Goal: Transaction & Acquisition: Obtain resource

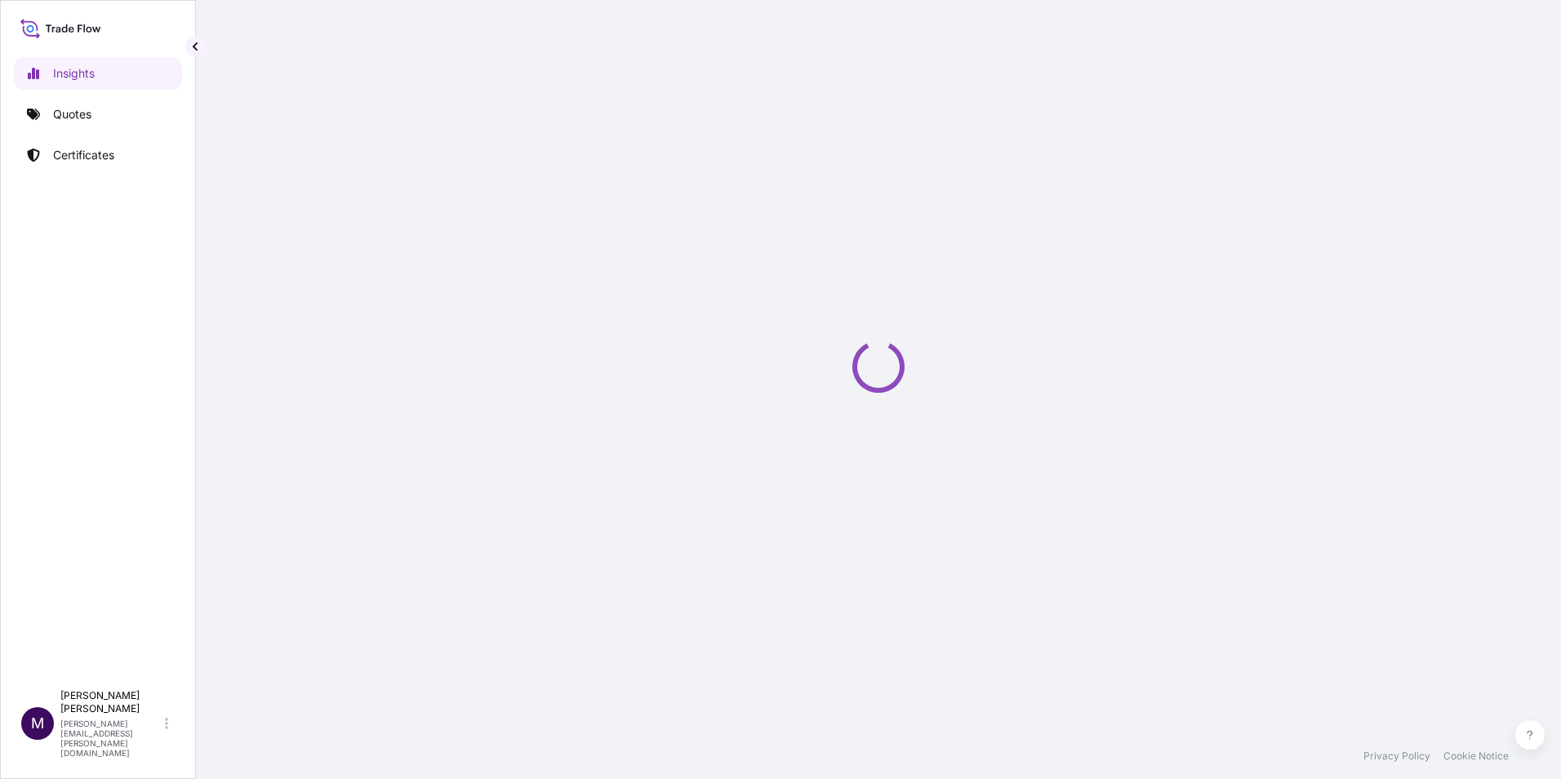
select select "2025"
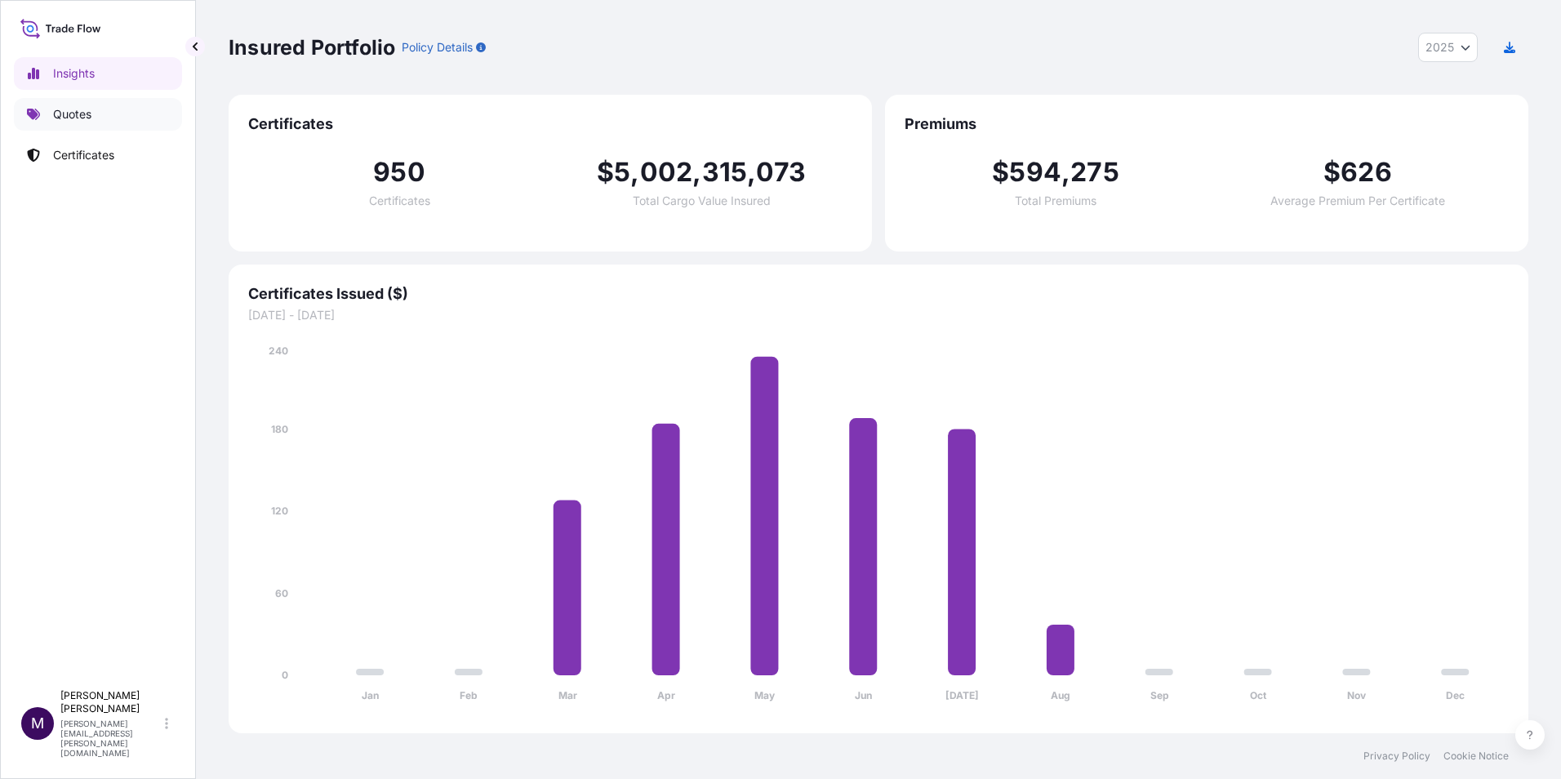
click at [63, 109] on p "Quotes" at bounding box center [72, 114] width 38 height 16
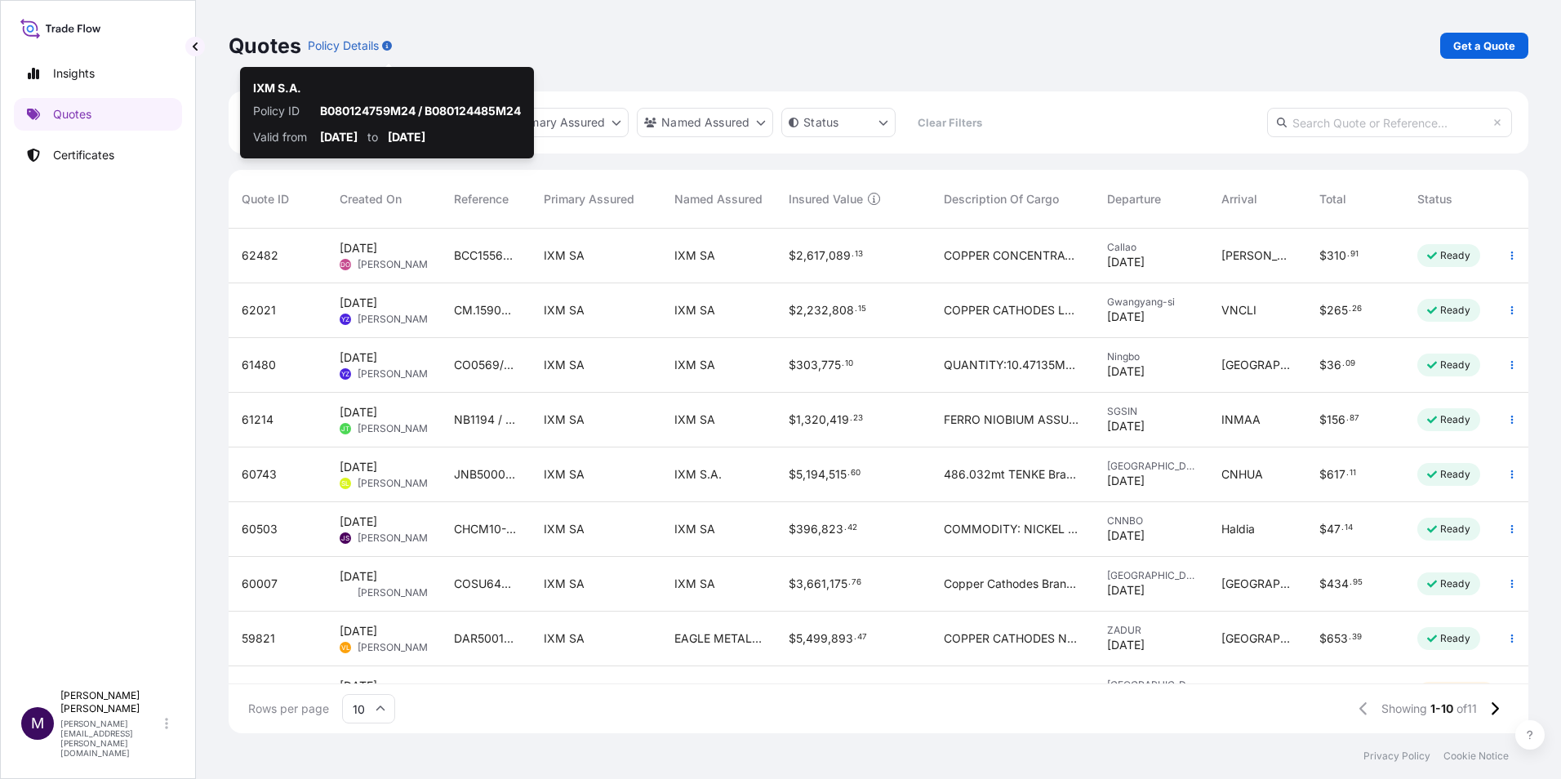
scroll to position [501, 1287]
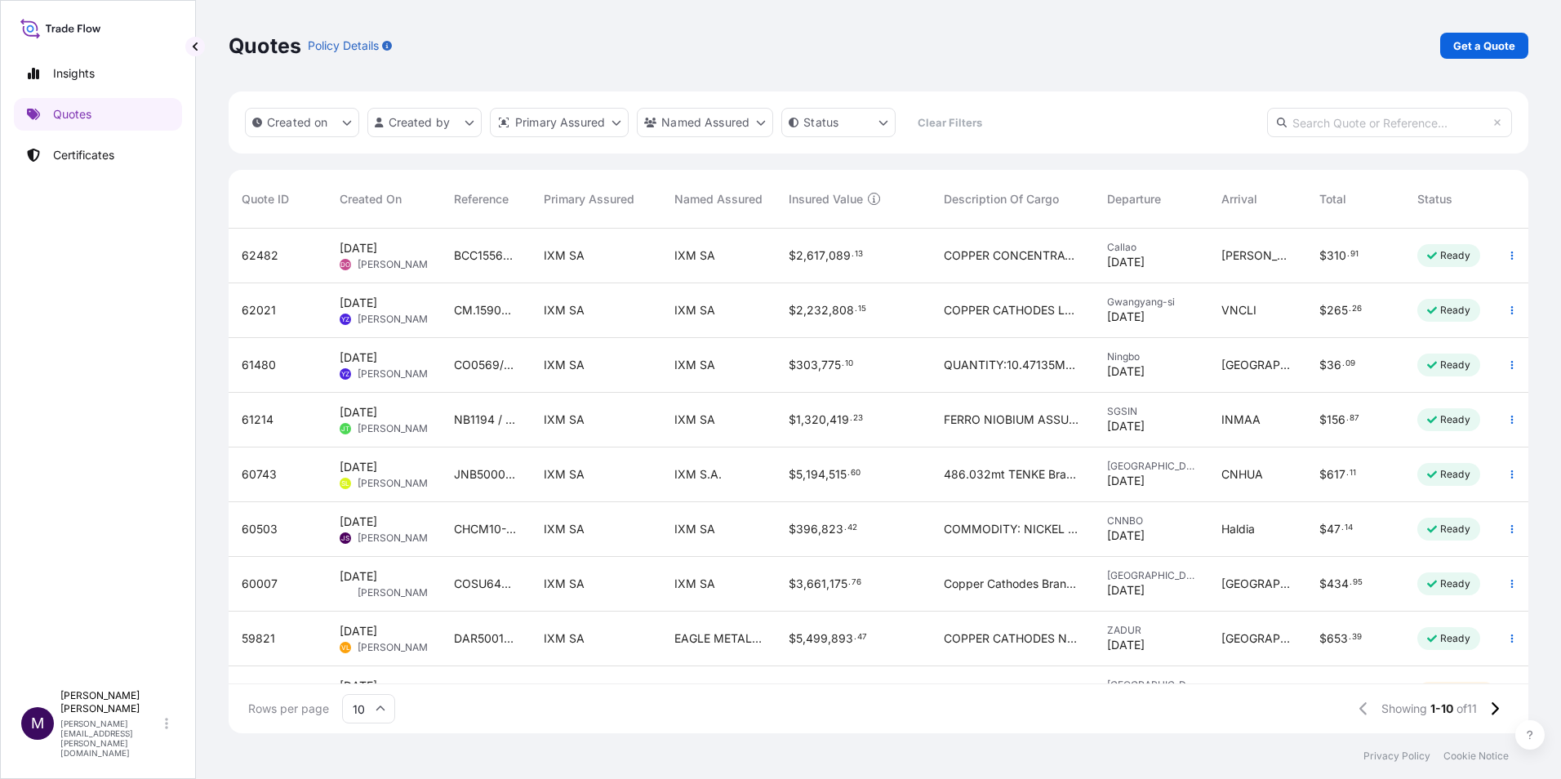
click at [1472, 51] on p "Get a Quote" at bounding box center [1484, 46] width 62 height 16
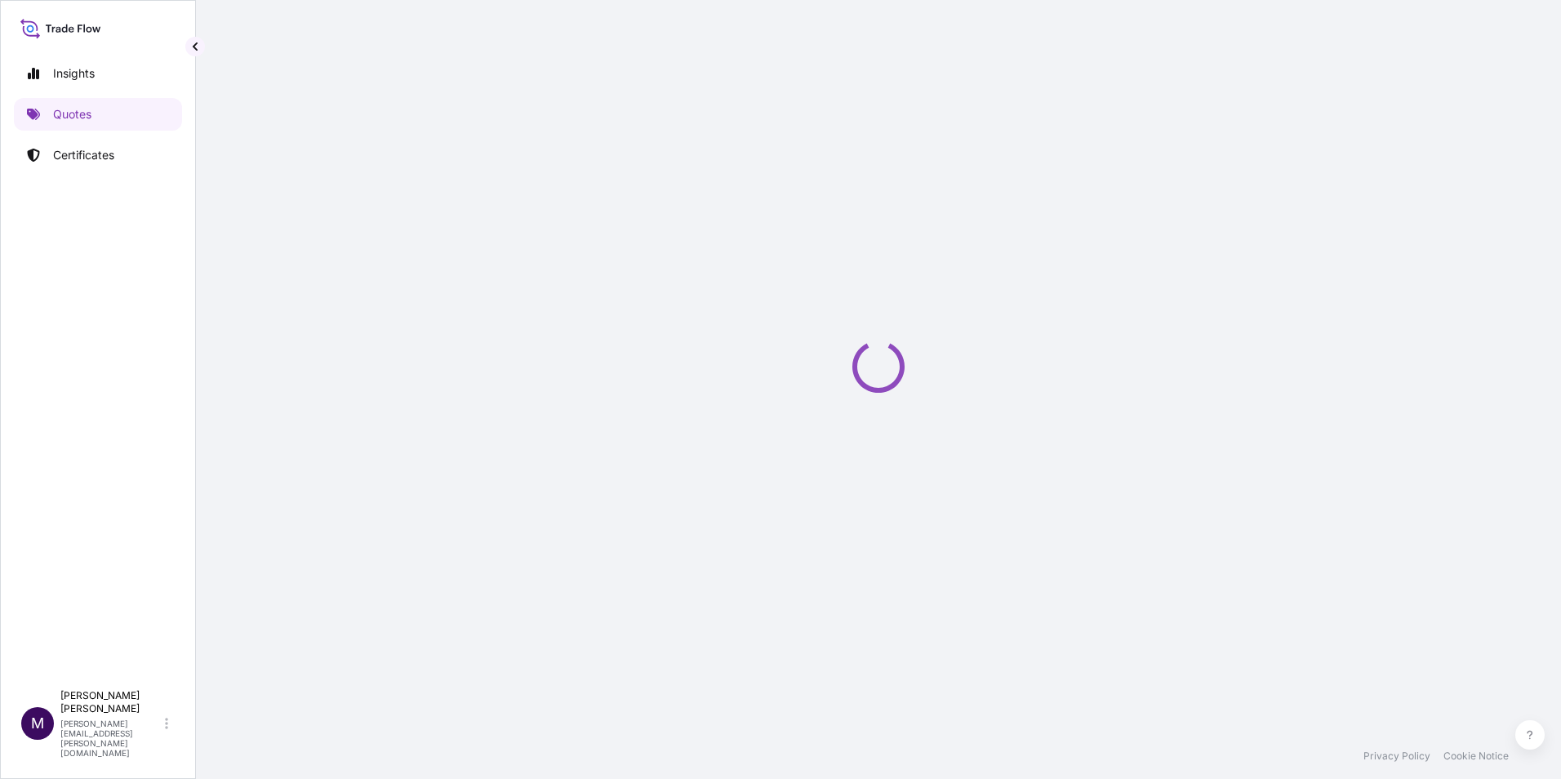
select select "Sea"
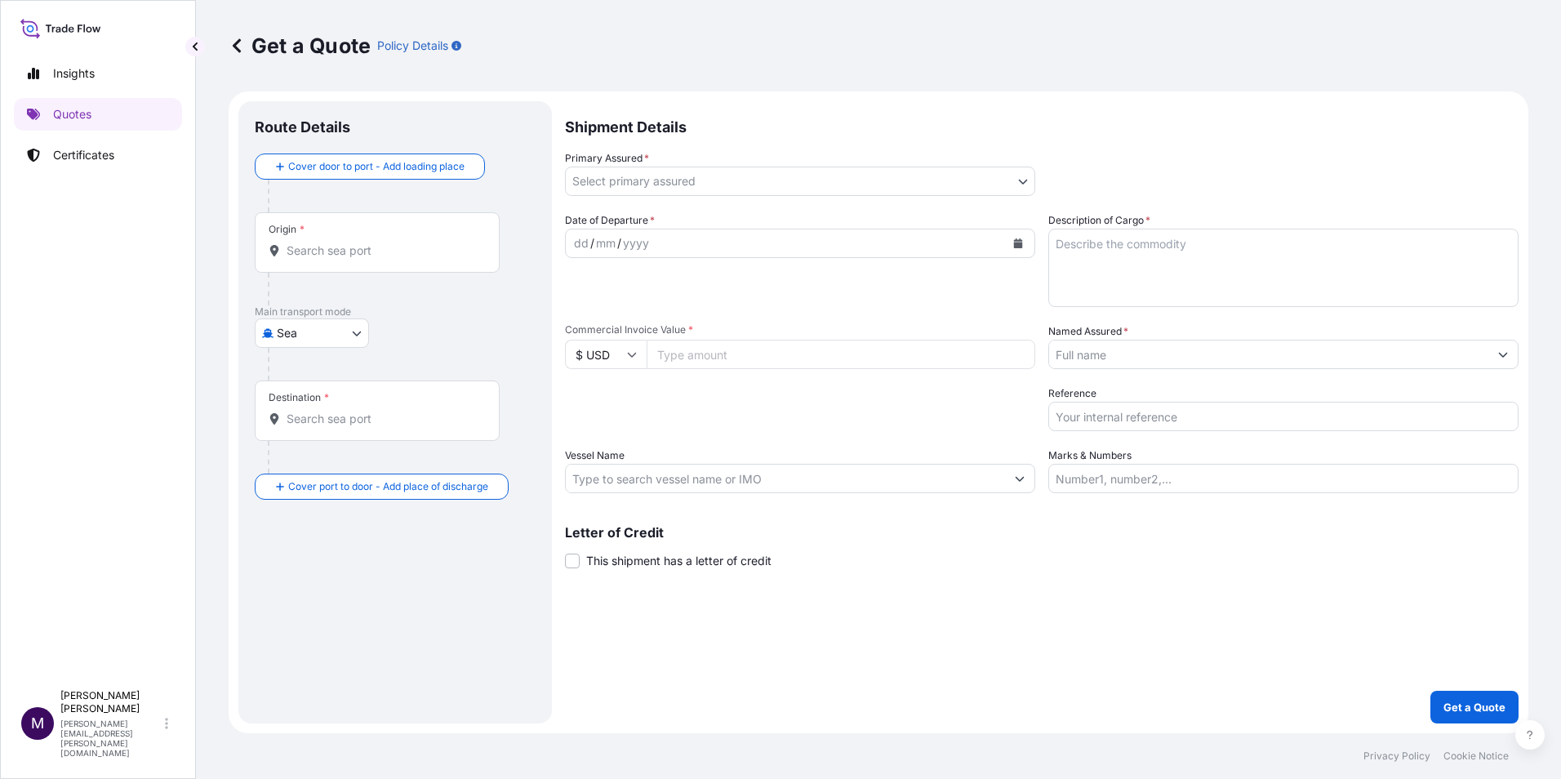
click at [366, 272] on div "Origin *" at bounding box center [377, 242] width 245 height 60
click at [366, 259] on input "Origin *" at bounding box center [382, 250] width 193 height 16
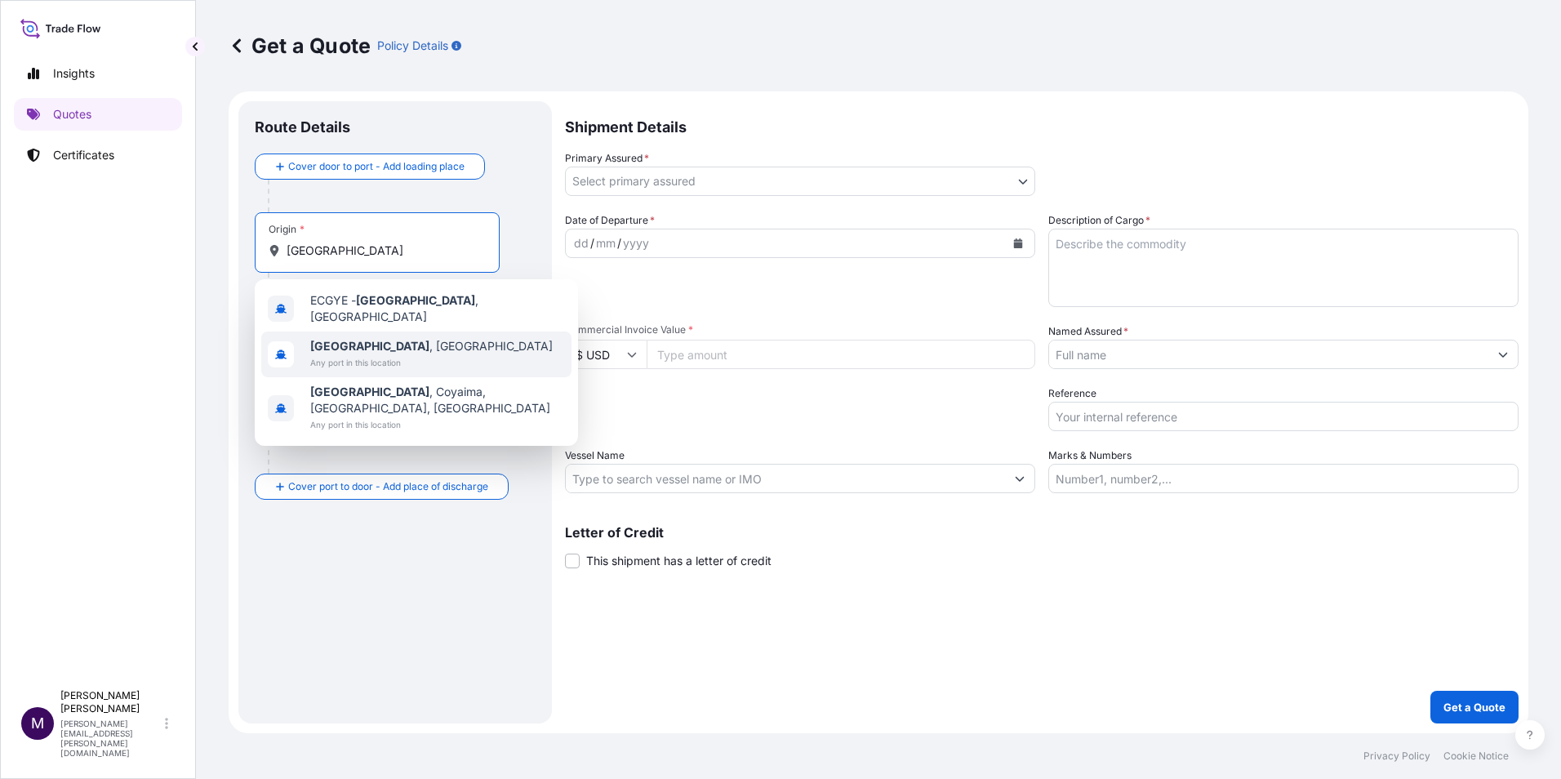
click at [373, 343] on span "[GEOGRAPHIC_DATA] , [GEOGRAPHIC_DATA]" at bounding box center [431, 346] width 242 height 16
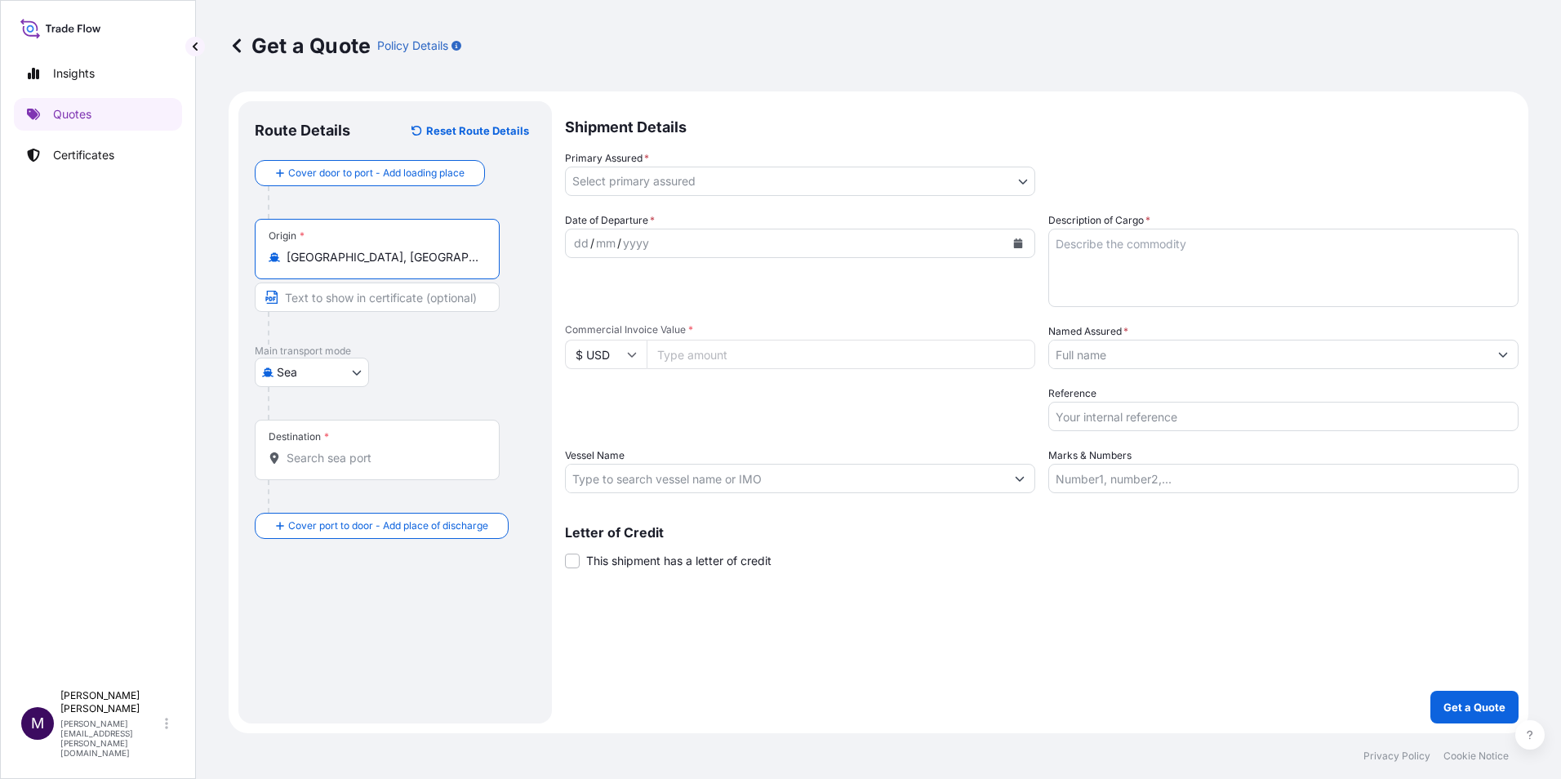
type input "[GEOGRAPHIC_DATA], [GEOGRAPHIC_DATA]"
click at [335, 463] on input "Destination *" at bounding box center [382, 458] width 193 height 16
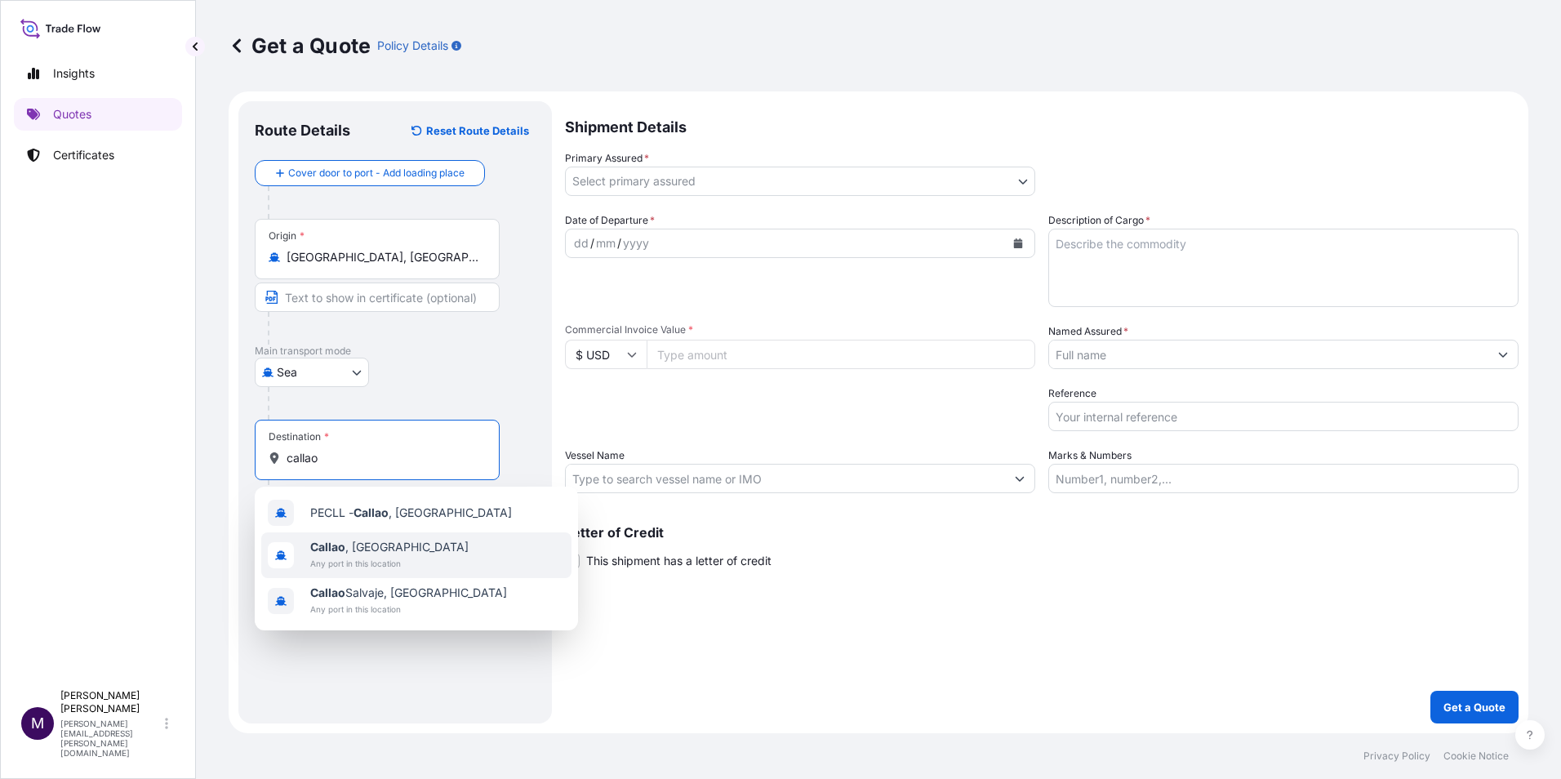
click at [373, 551] on span "[GEOGRAPHIC_DATA] , [GEOGRAPHIC_DATA]" at bounding box center [389, 547] width 158 height 16
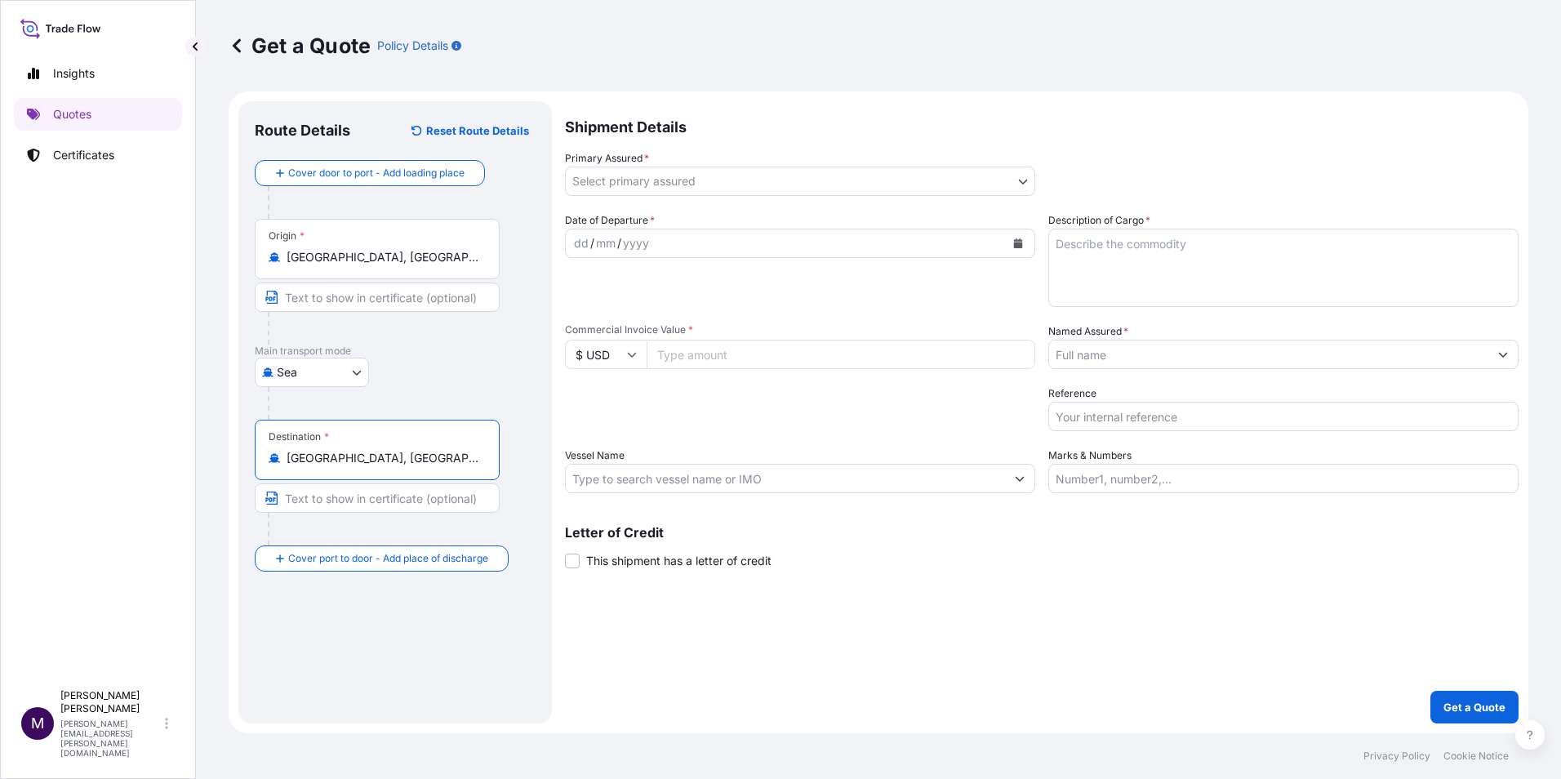
type input "[GEOGRAPHIC_DATA], [GEOGRAPHIC_DATA]"
click at [664, 185] on body "Insights Quotes Certificates M [PERSON_NAME] [PERSON_NAME][EMAIL_ADDRESS][PERSO…" at bounding box center [780, 389] width 1561 height 779
click at [744, 166] on div "Primary Assured * Select primary assured" at bounding box center [800, 173] width 470 height 46
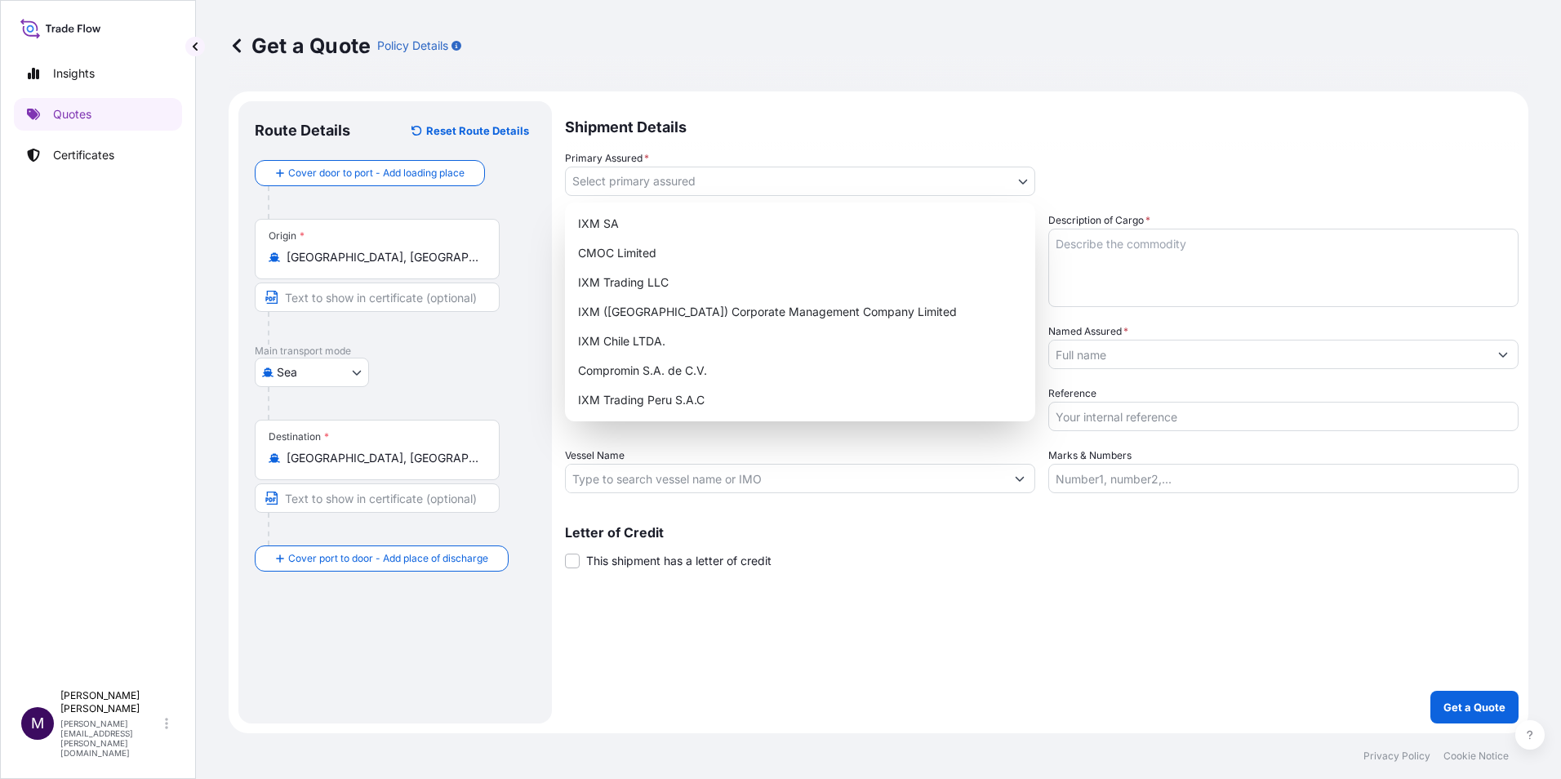
click at [749, 175] on body "Insights Quotes Certificates M [PERSON_NAME] [PERSON_NAME][EMAIL_ADDRESS][PERSO…" at bounding box center [780, 389] width 1561 height 779
click at [690, 393] on div "IXM Trading Peru S.A.C" at bounding box center [799, 399] width 457 height 29
select select "31855"
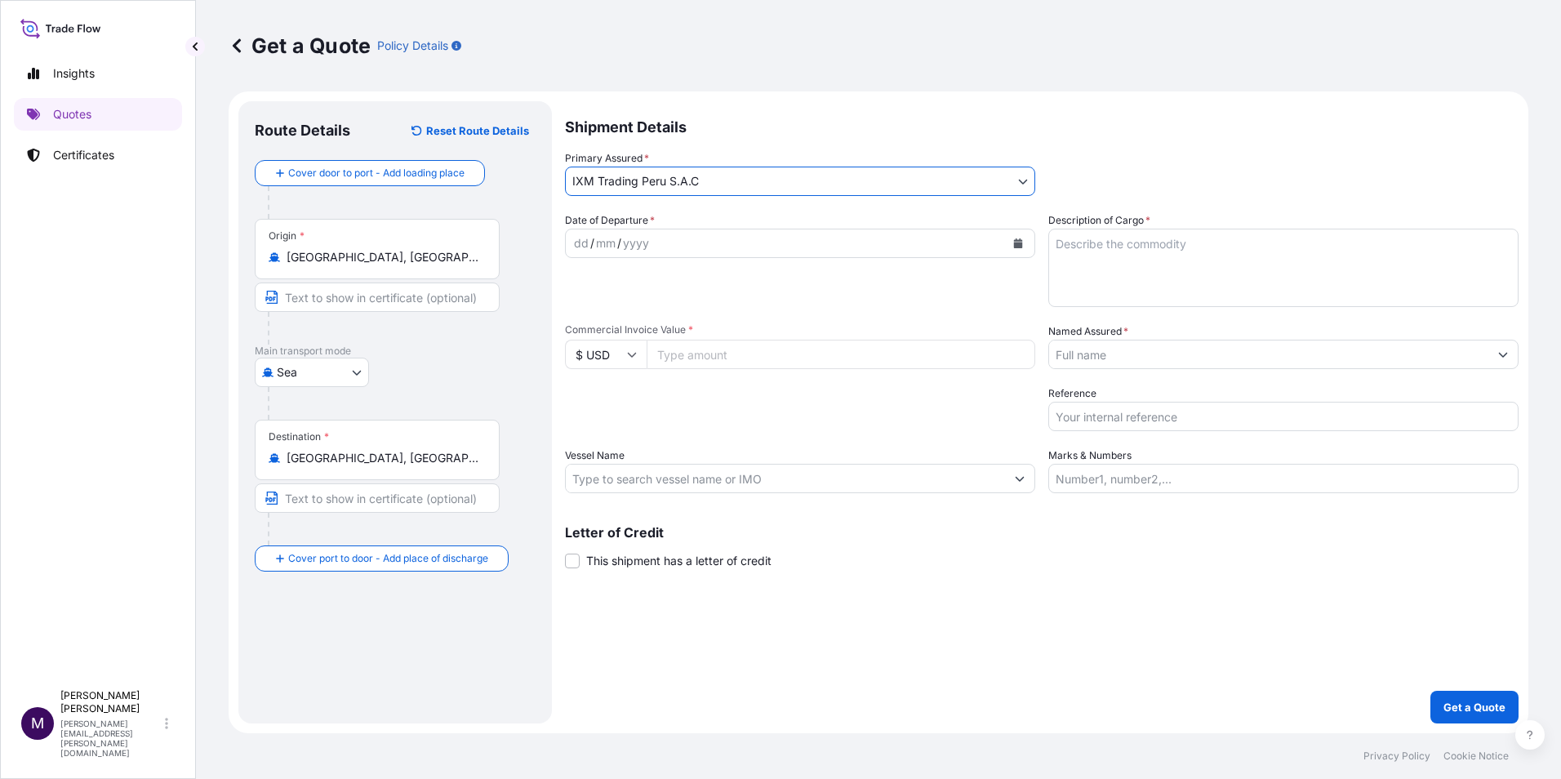
click at [673, 240] on div "dd / mm / yyyy" at bounding box center [785, 243] width 439 height 29
click at [1027, 244] on button "Calendar" at bounding box center [1018, 243] width 26 height 26
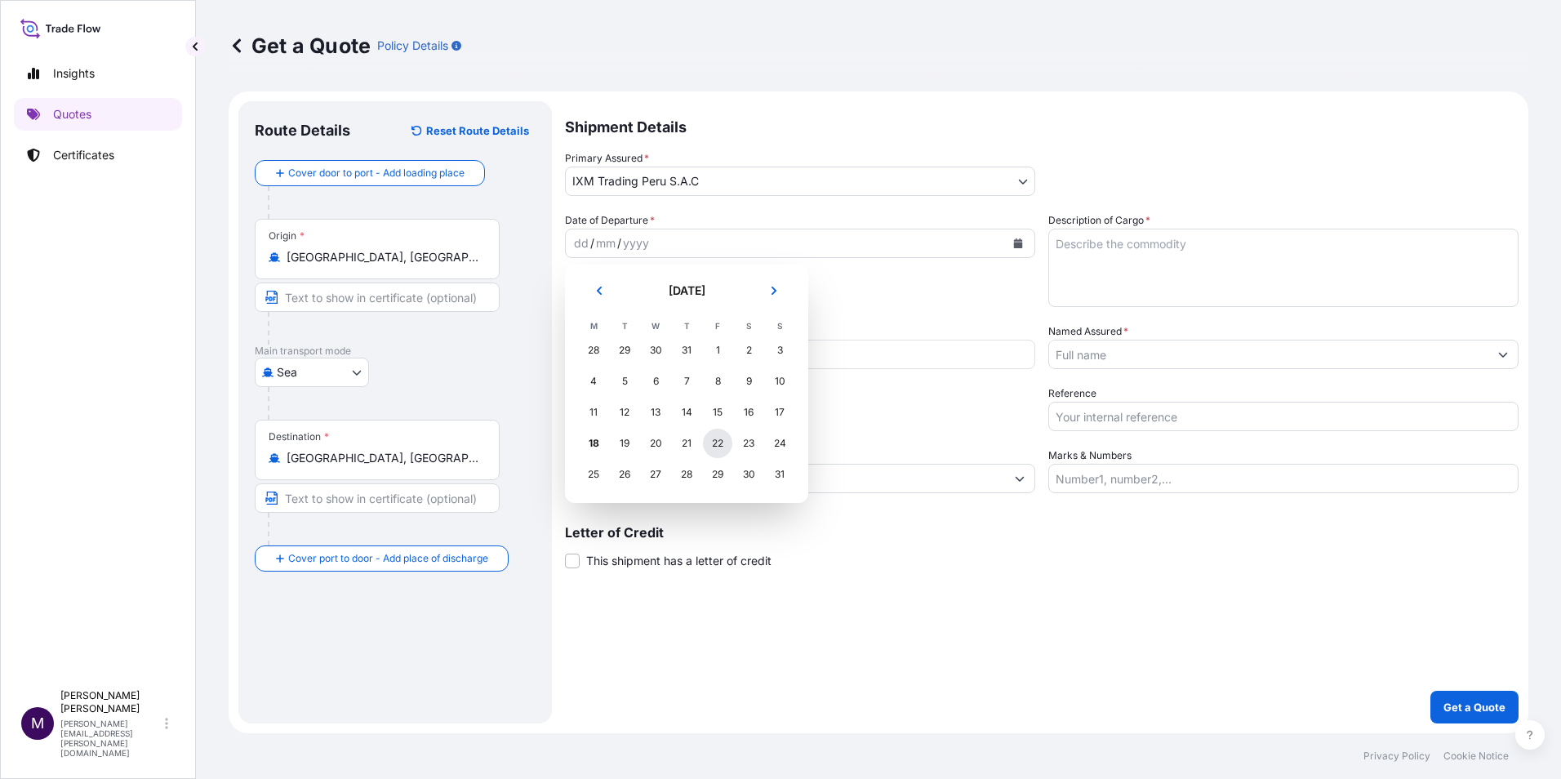
click at [717, 444] on div "22" at bounding box center [717, 442] width 29 height 29
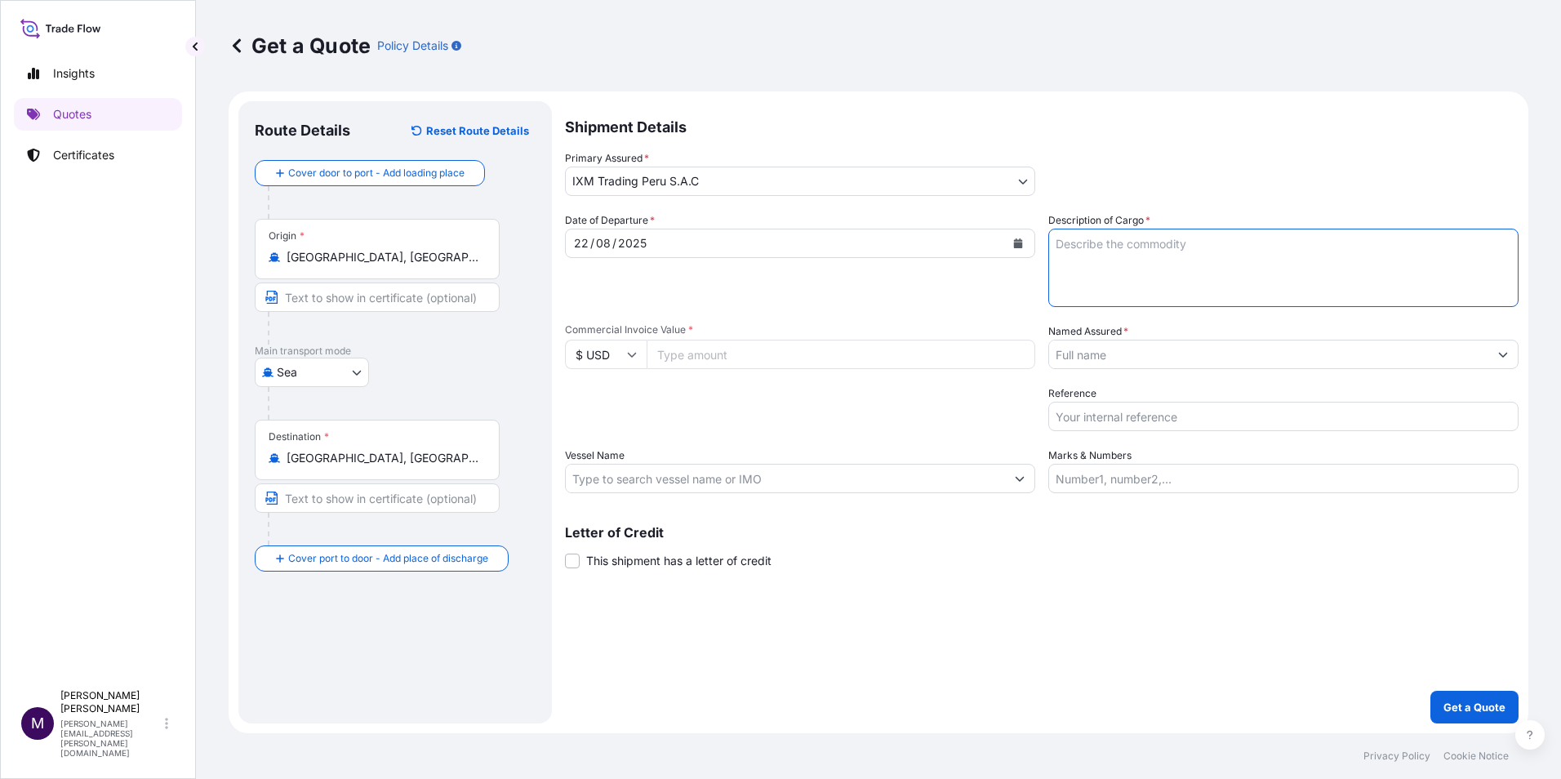
click at [1164, 251] on textarea "Description of Cargo *" at bounding box center [1283, 268] width 470 height 78
type textarea "5 containers of gold concentrates."
click at [723, 356] on input "Commercial Invoice Value *" at bounding box center [840, 354] width 389 height 29
type input "425000"
click at [1184, 356] on input "Named Assured *" at bounding box center [1268, 354] width 439 height 29
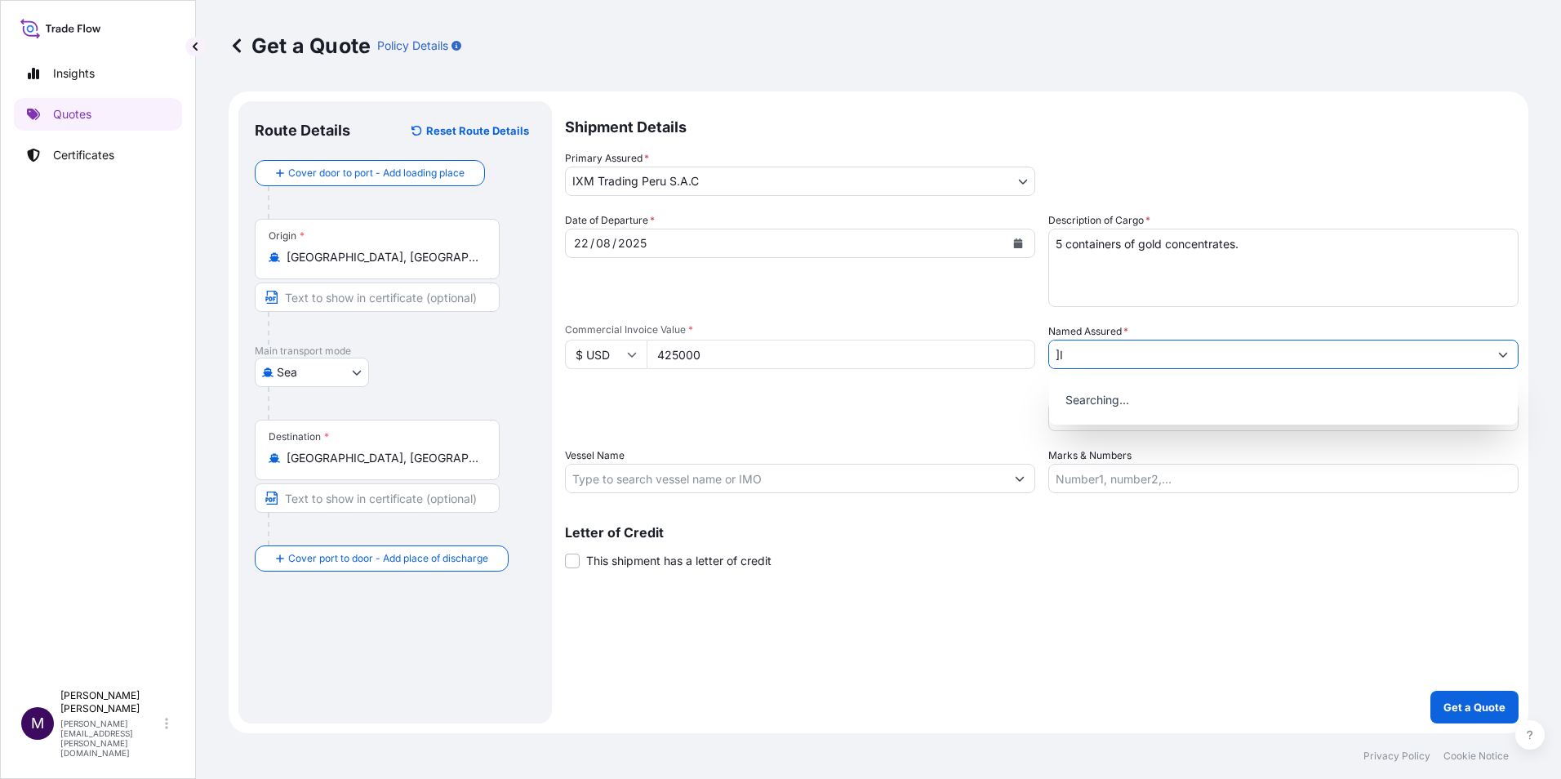
type input "]"
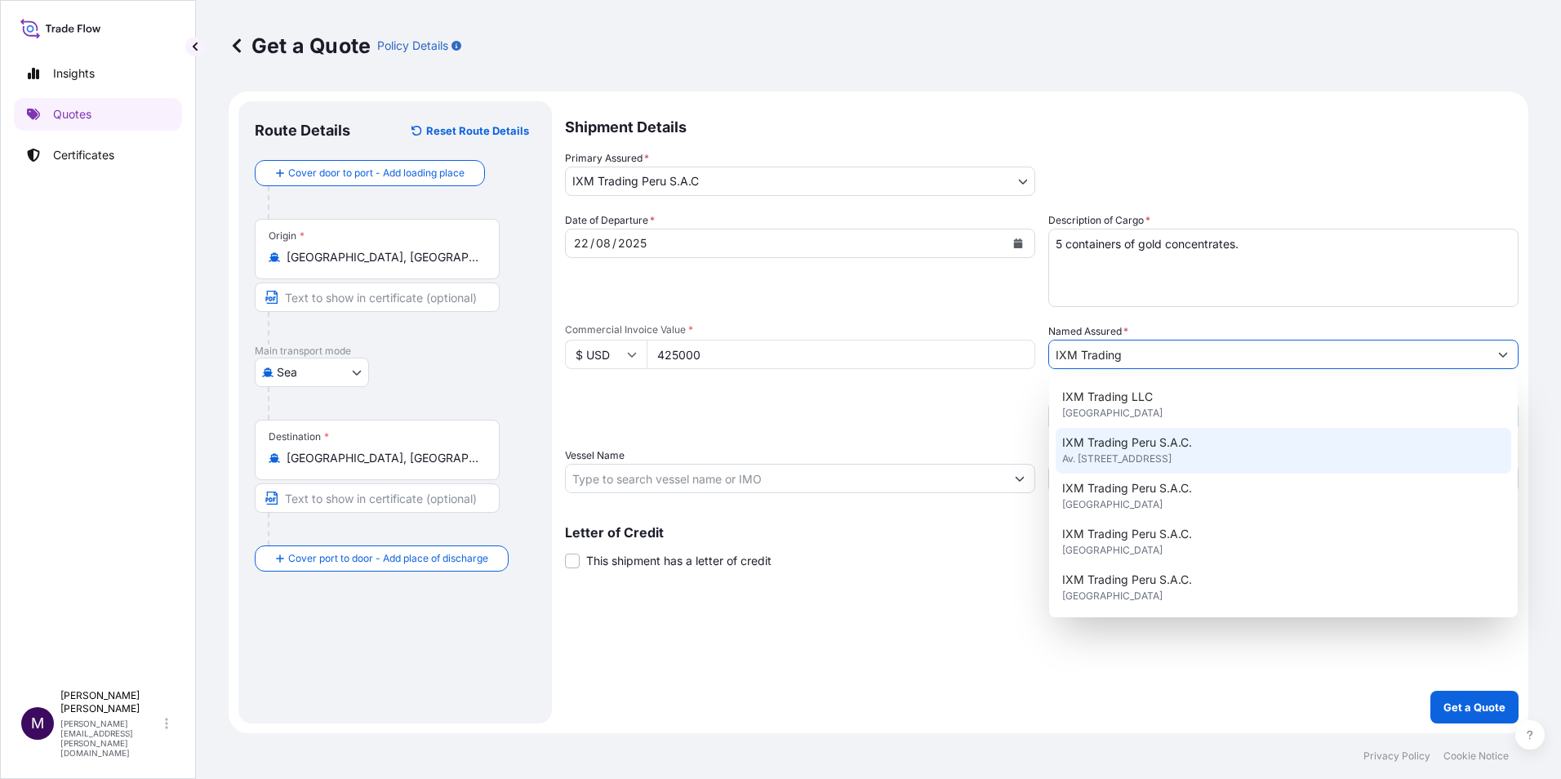
click at [1143, 446] on span "IXM Trading Peru S.A.C." at bounding box center [1127, 442] width 130 height 16
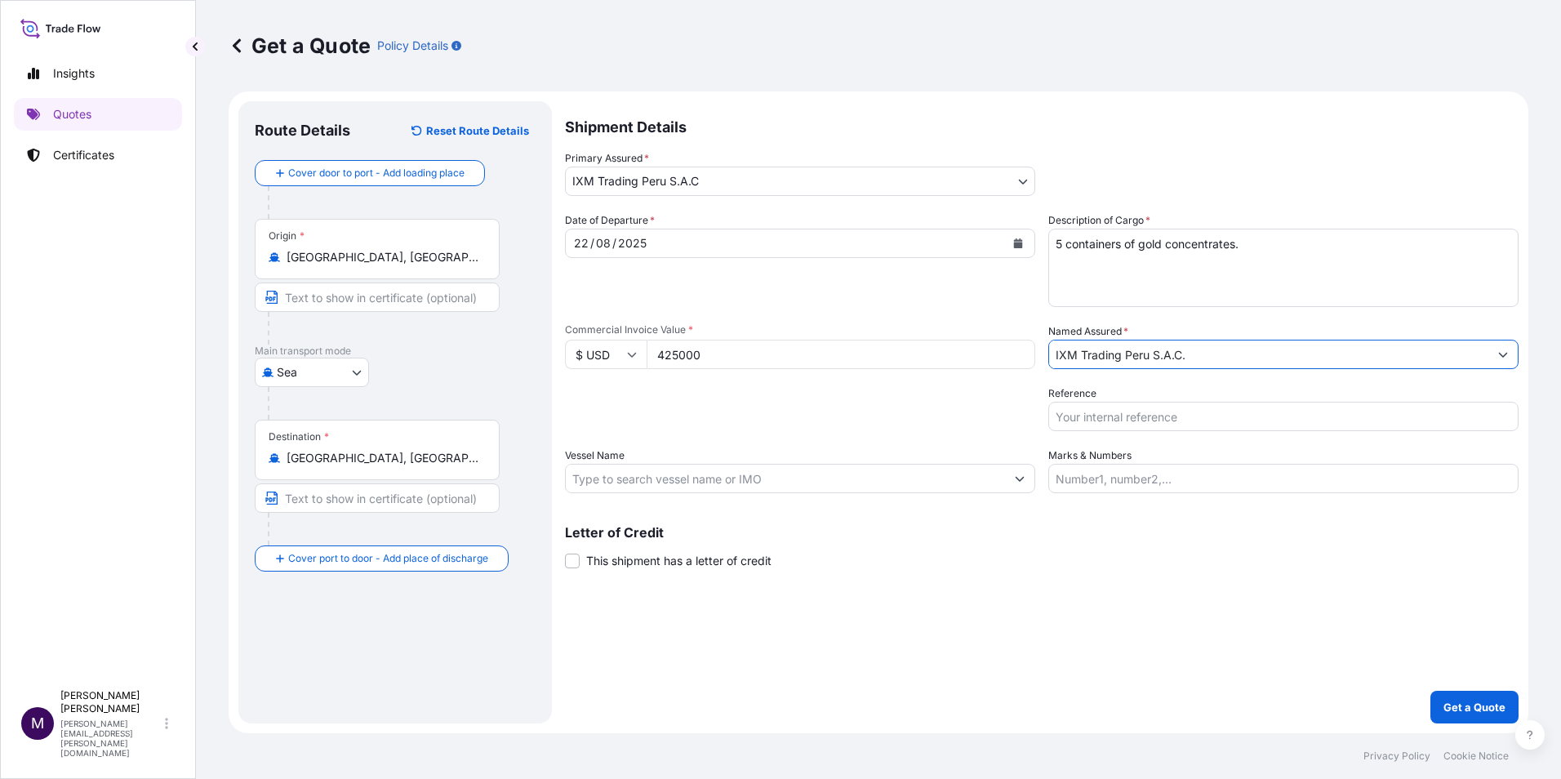
type input "IXM Trading Peru S.A.C."
click at [1139, 422] on input "Reference" at bounding box center [1283, 416] width 470 height 29
type input "AUC1279"
click at [748, 491] on input "Vessel Name" at bounding box center [785, 478] width 439 height 29
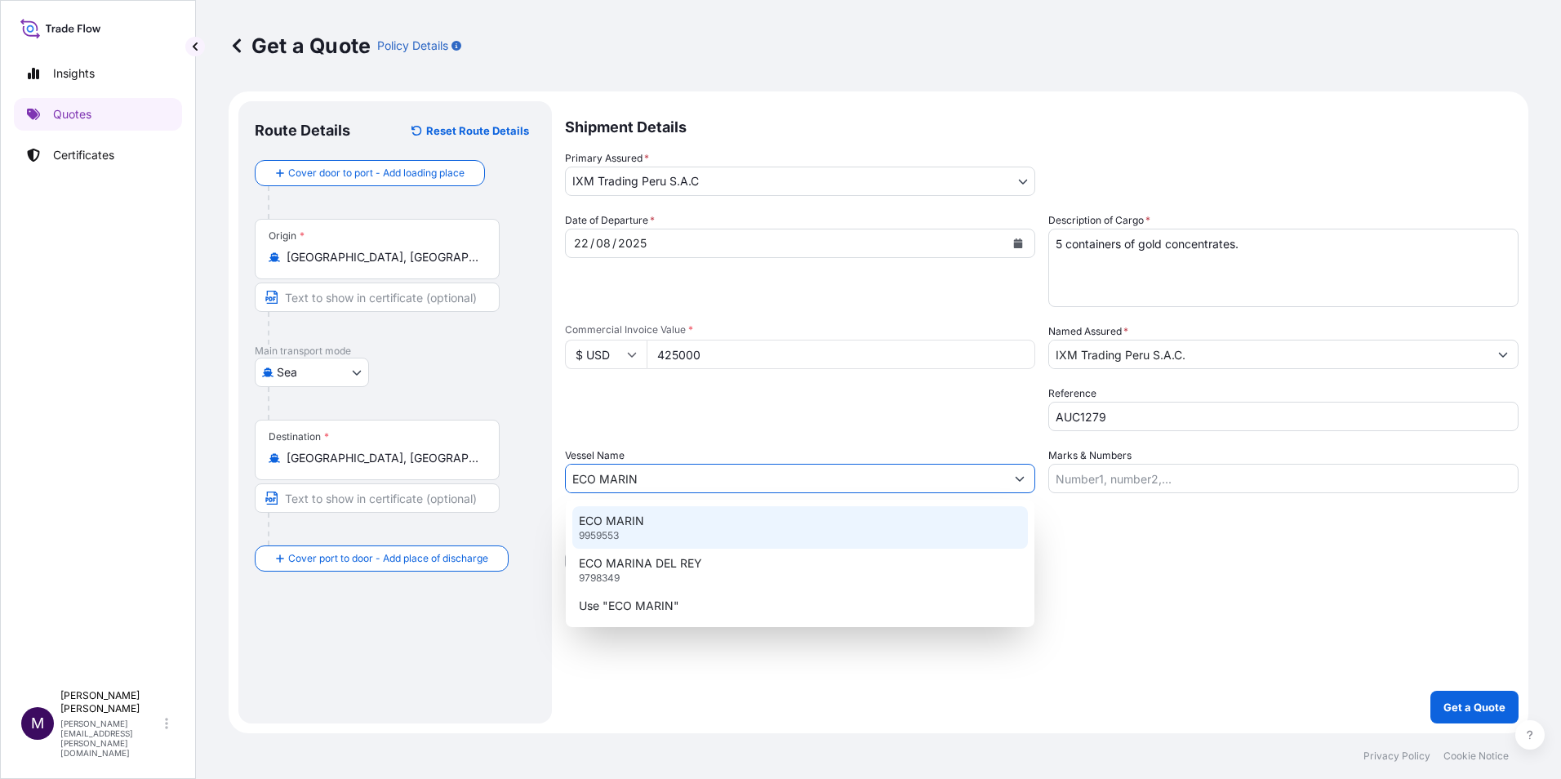
click at [653, 535] on div "ECO MARIN 9959553" at bounding box center [799, 527] width 455 height 42
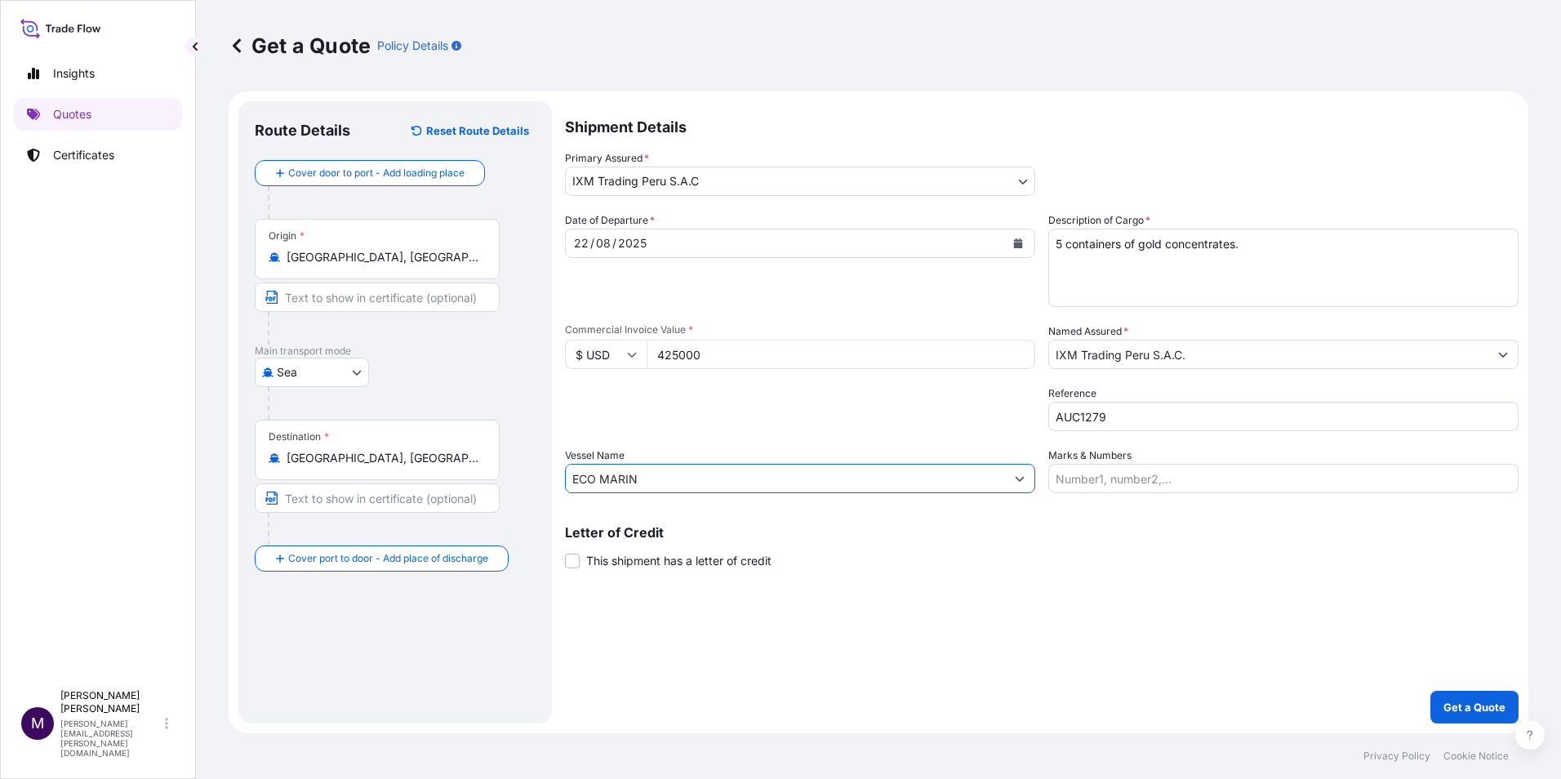
type input "ECO MARIN"
click at [1092, 483] on input "Marks & Numbers" at bounding box center [1283, 478] width 470 height 29
click at [851, 569] on div "Shipment Details Primary Assured * IXM Trading [GEOGRAPHIC_DATA] S.A.C IXM SA C…" at bounding box center [1041, 412] width 953 height 622
click at [1472, 708] on p "Get a Quote" at bounding box center [1474, 707] width 62 height 16
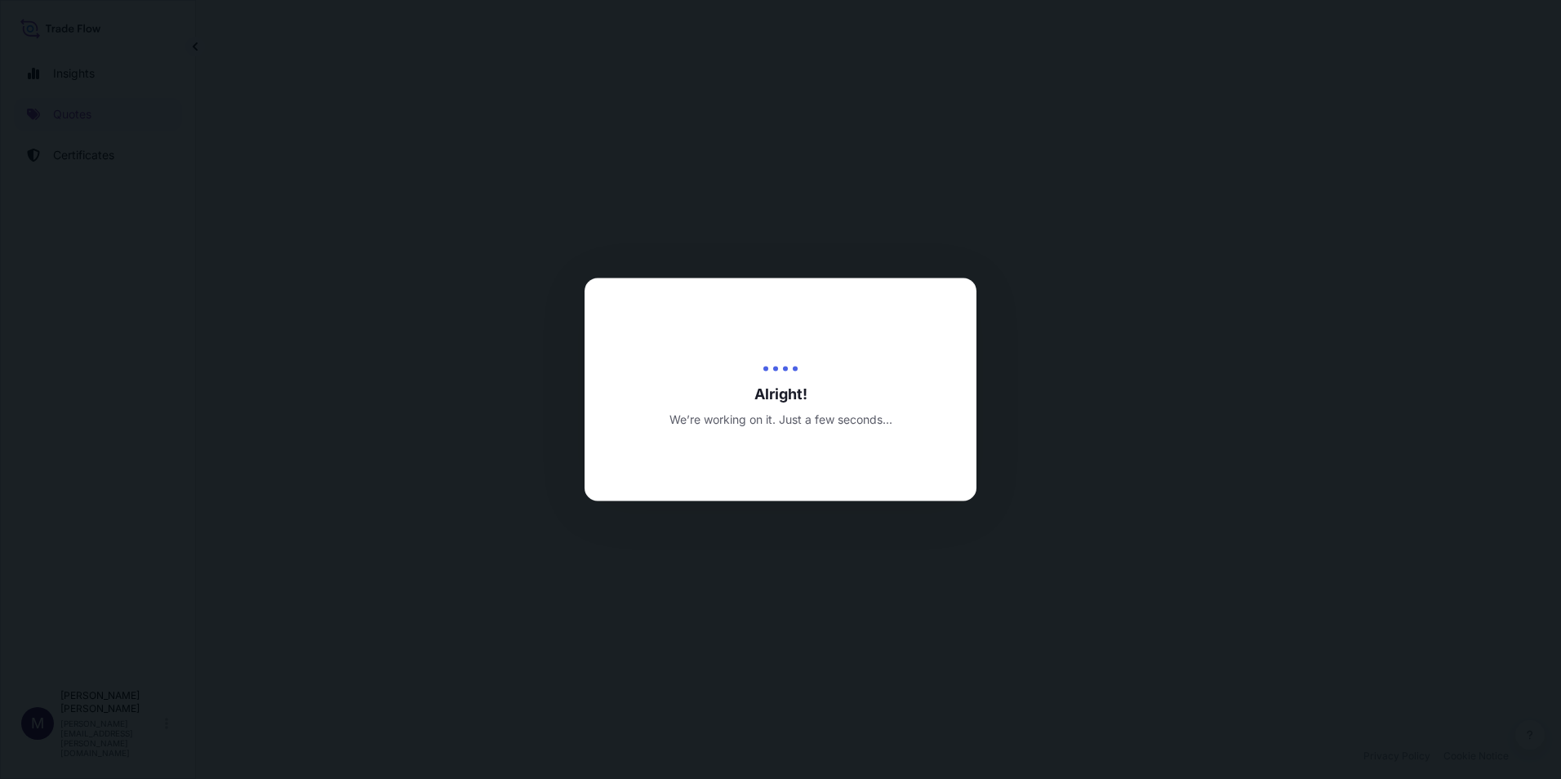
select select "Sea"
select select "31855"
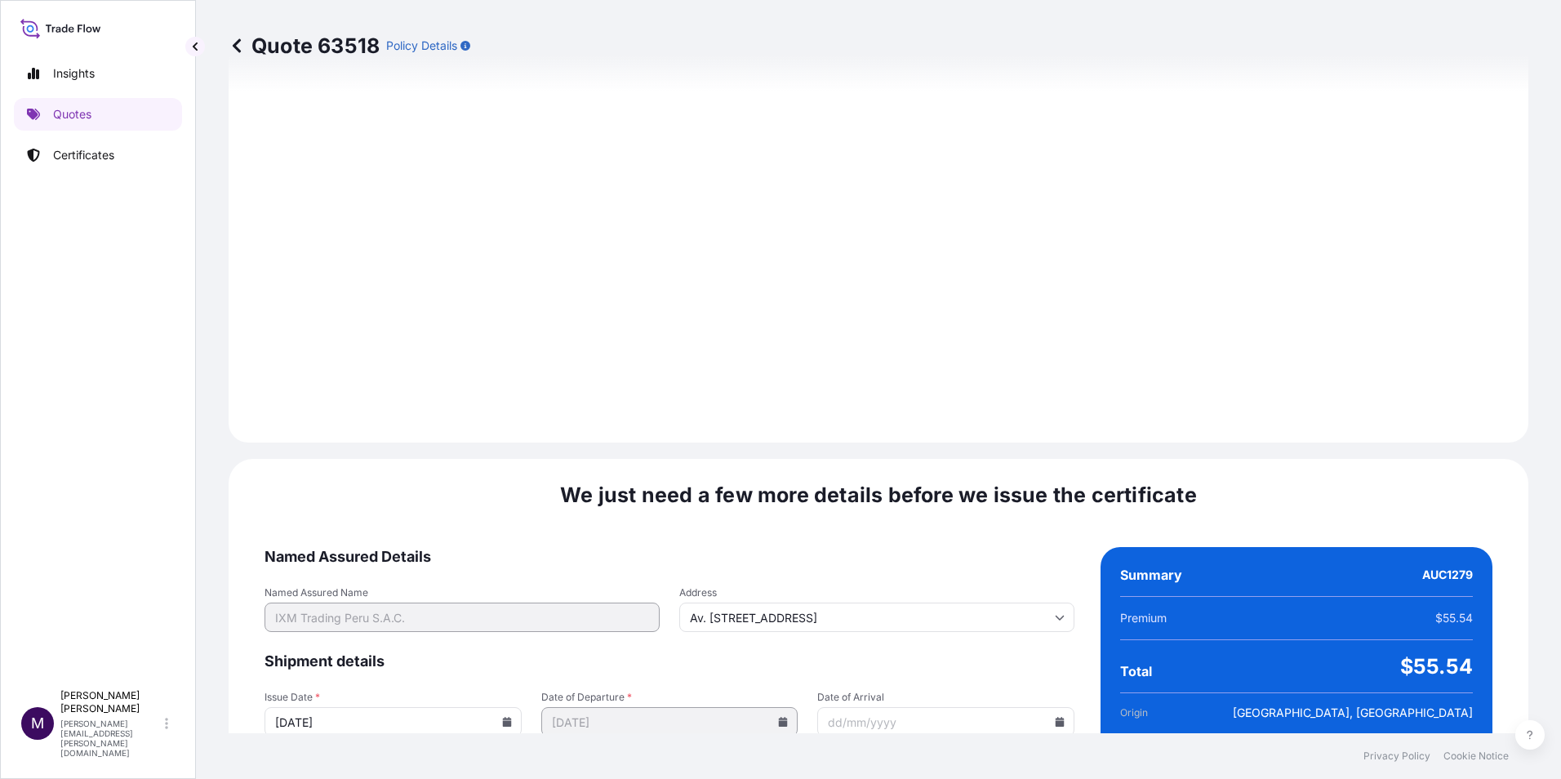
scroll to position [1678, 0]
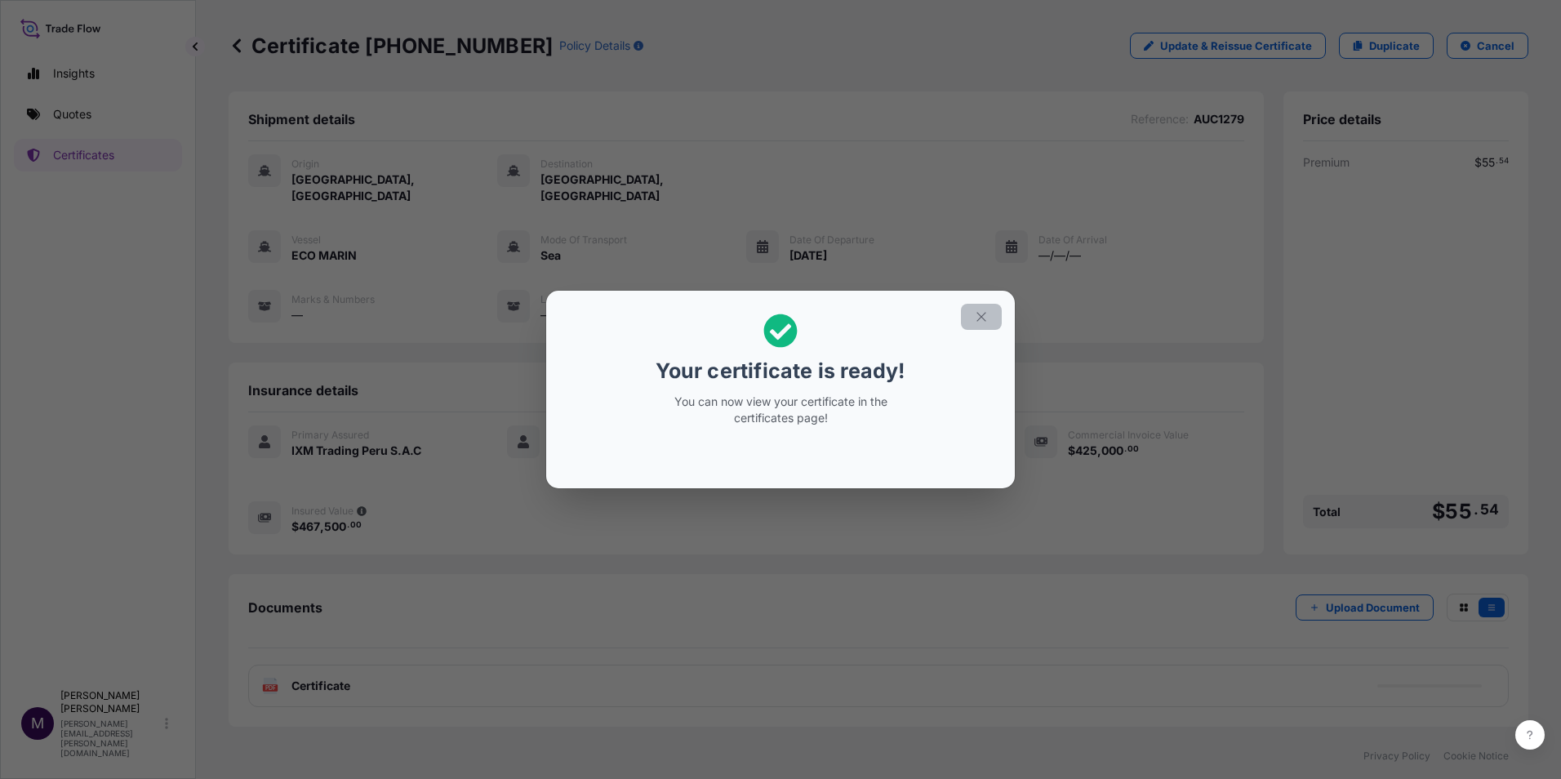
click at [980, 313] on icon "button" at bounding box center [981, 316] width 15 height 15
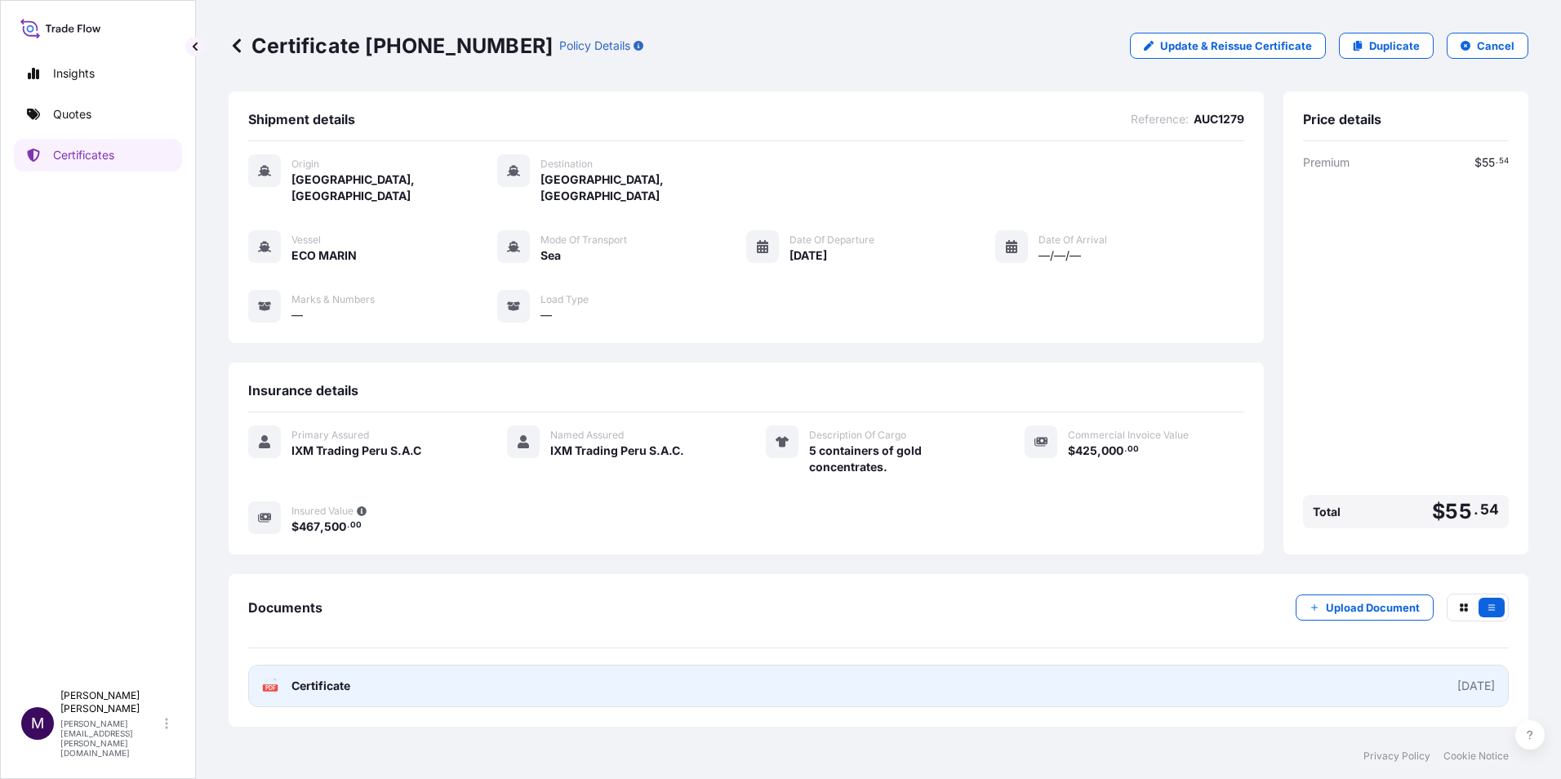
click at [333, 677] on span "Certificate" at bounding box center [320, 685] width 59 height 16
